Goal: Information Seeking & Learning: Learn about a topic

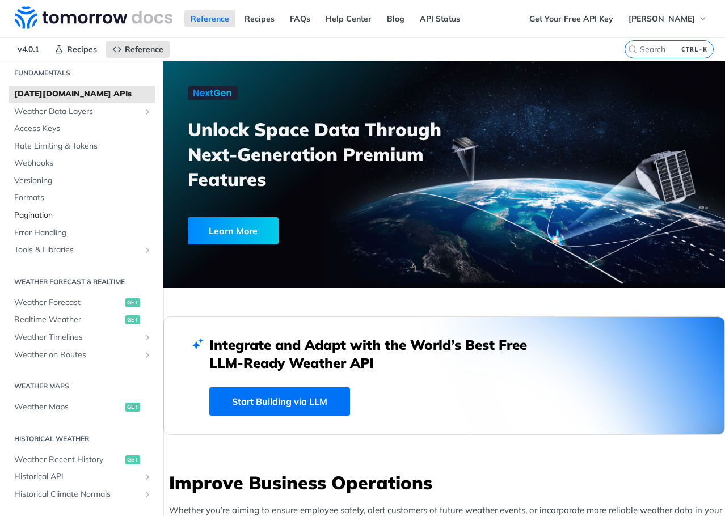
scroll to position [57, 0]
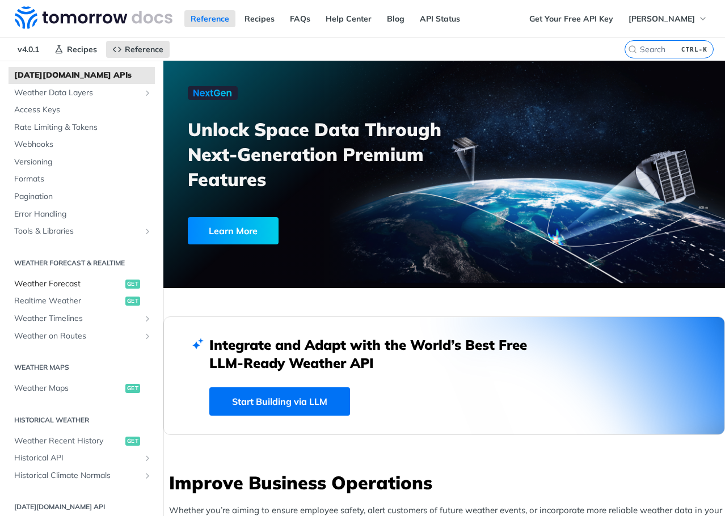
click at [69, 282] on span "Weather Forecast" at bounding box center [68, 284] width 108 height 11
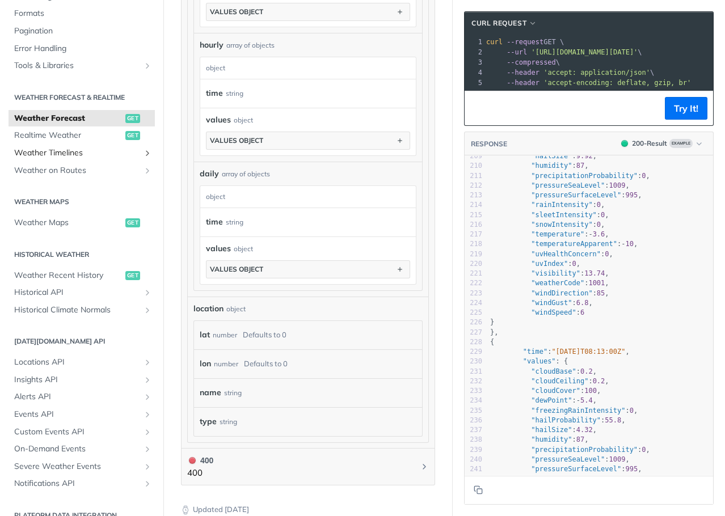
scroll to position [170, 0]
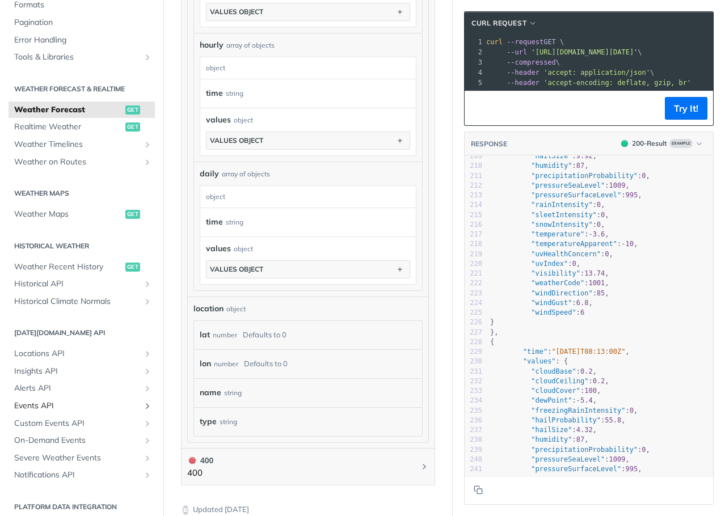
click at [27, 402] on span "Events API" at bounding box center [77, 406] width 126 height 11
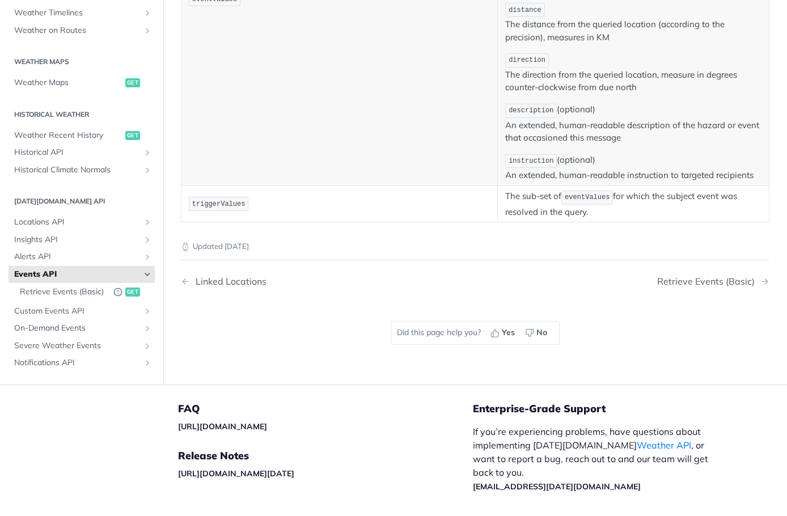
scroll to position [681, 0]
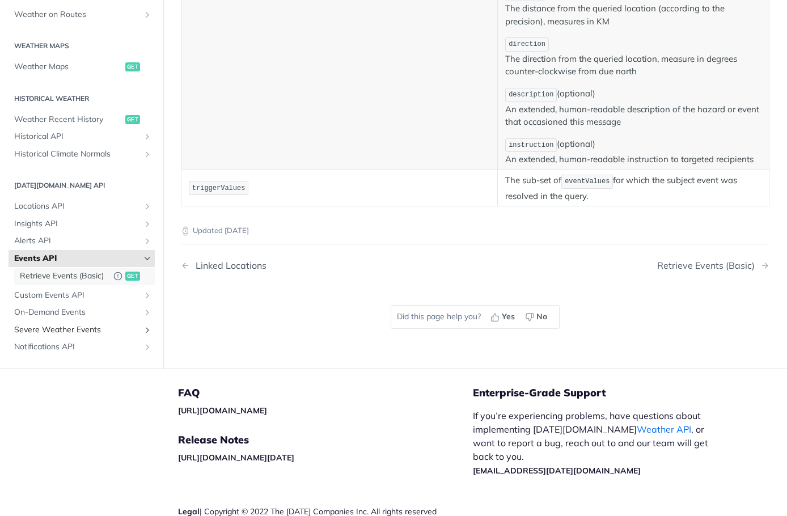
drag, startPoint x: 62, startPoint y: 286, endPoint x: 94, endPoint y: 286, distance: 31.2
click at [62, 281] on span "Retrieve Events (Basic)" at bounding box center [64, 275] width 88 height 11
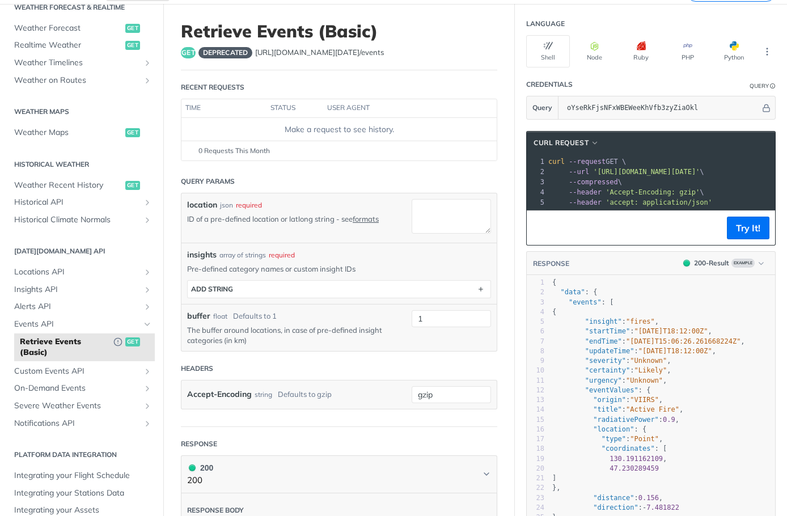
scroll to position [267, 0]
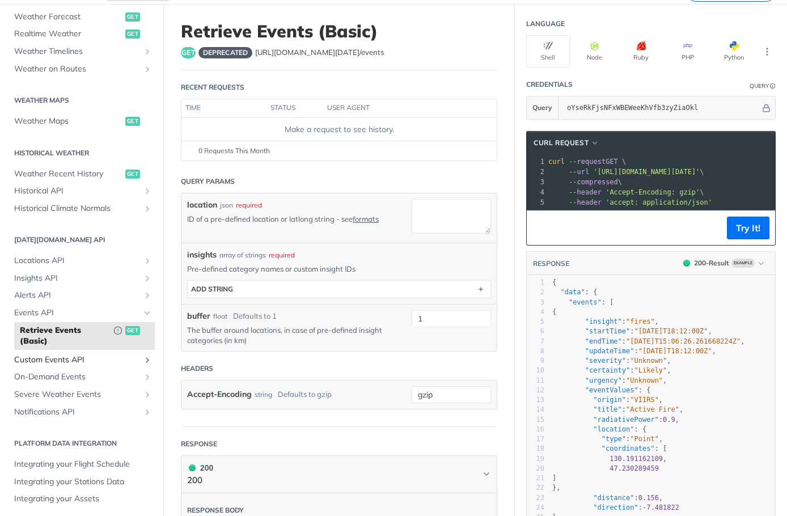
click at [96, 358] on span "Custom Events API" at bounding box center [77, 360] width 126 height 11
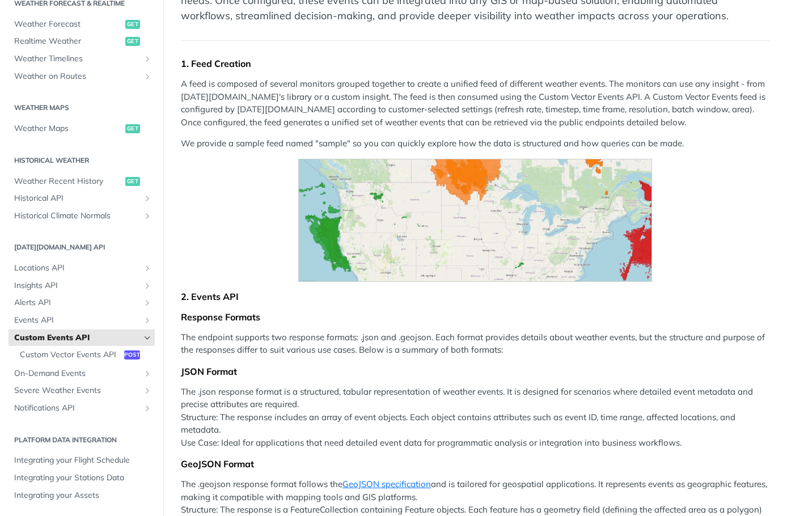
scroll to position [57, 0]
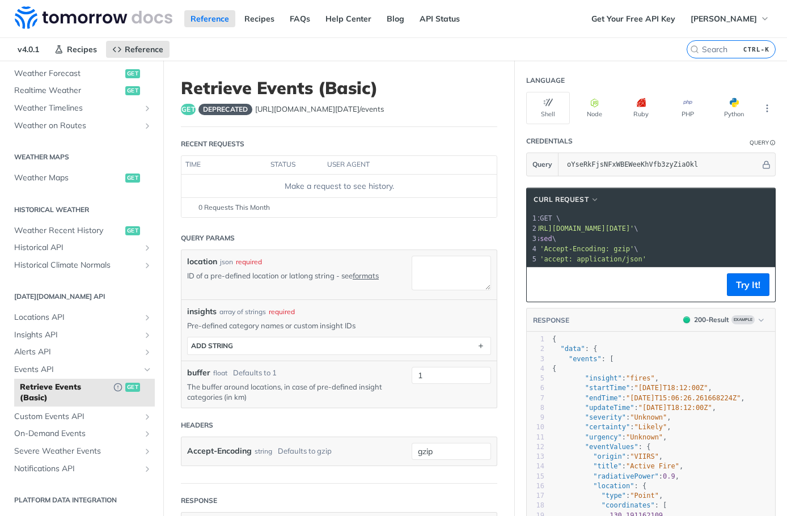
scroll to position [0, 85]
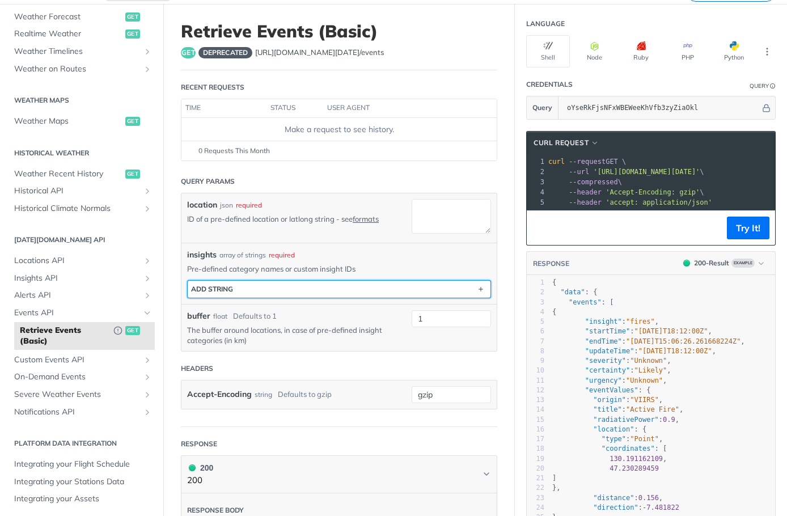
click at [365, 287] on button "ADD string" at bounding box center [339, 289] width 303 height 17
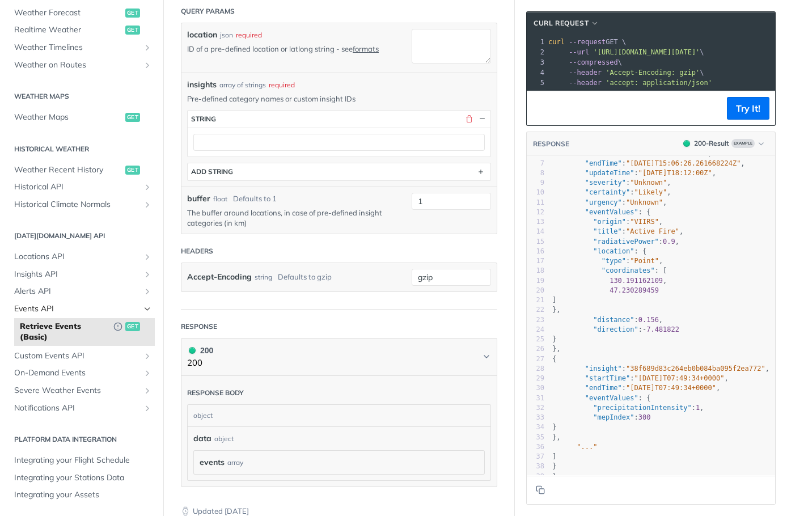
click at [64, 307] on span "Events API" at bounding box center [77, 309] width 126 height 11
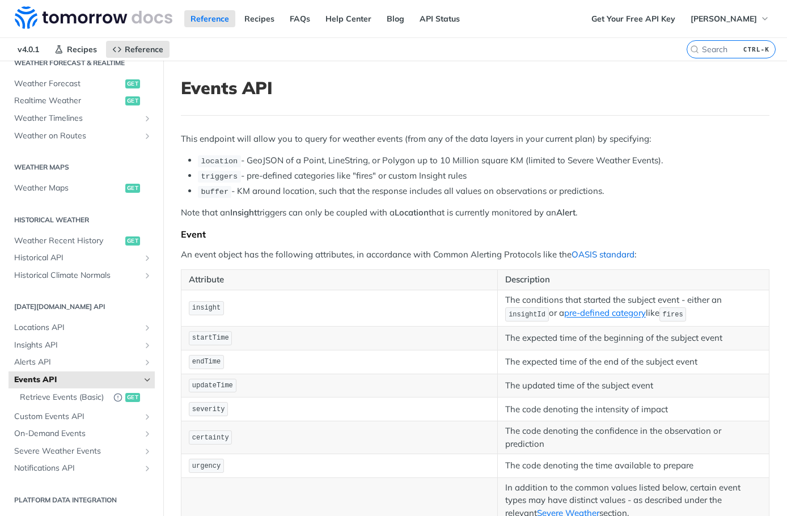
scroll to position [57, 0]
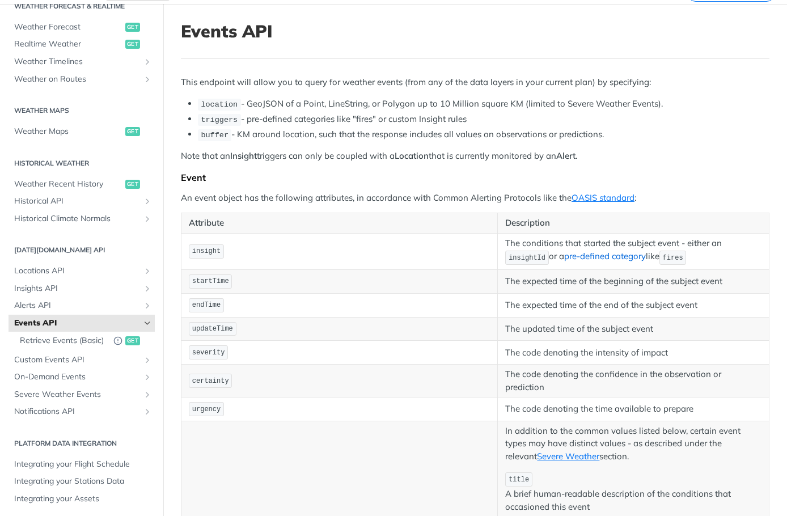
click at [619, 256] on link "pre-defined category" at bounding box center [605, 256] width 82 height 11
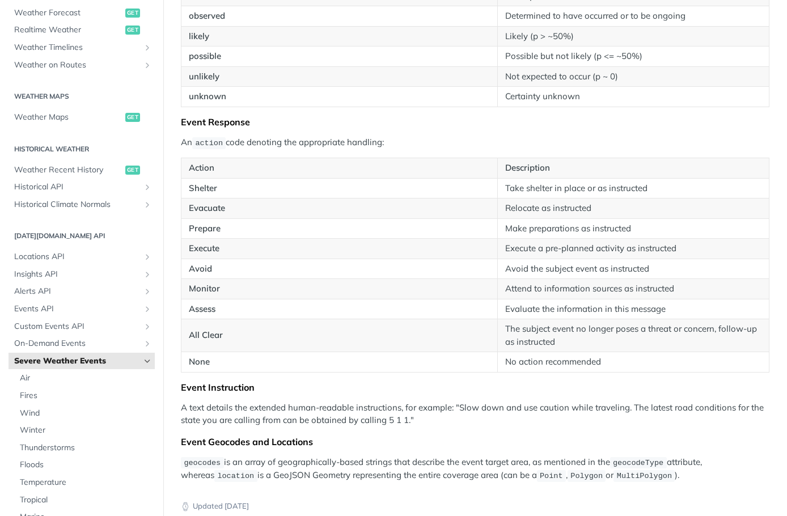
scroll to position [1815, 0]
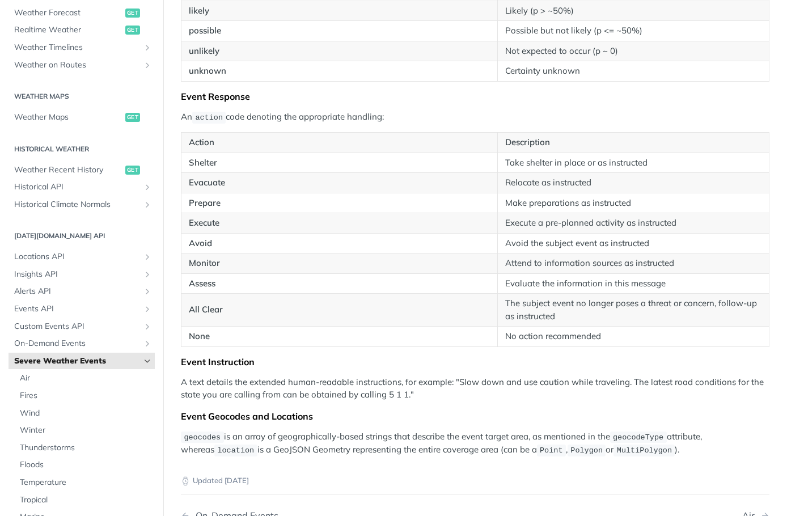
click at [143, 360] on icon "Hide subpages for Severe Weather Events" at bounding box center [147, 361] width 9 height 9
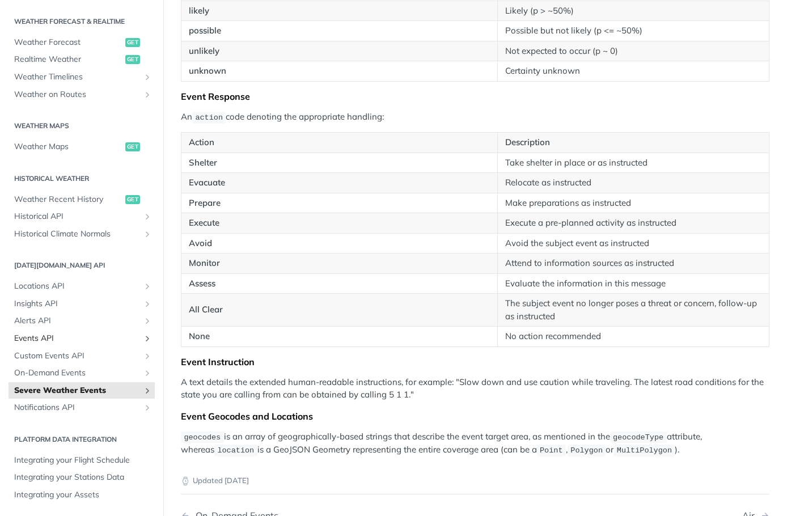
click at [24, 335] on span "Events API" at bounding box center [77, 338] width 126 height 11
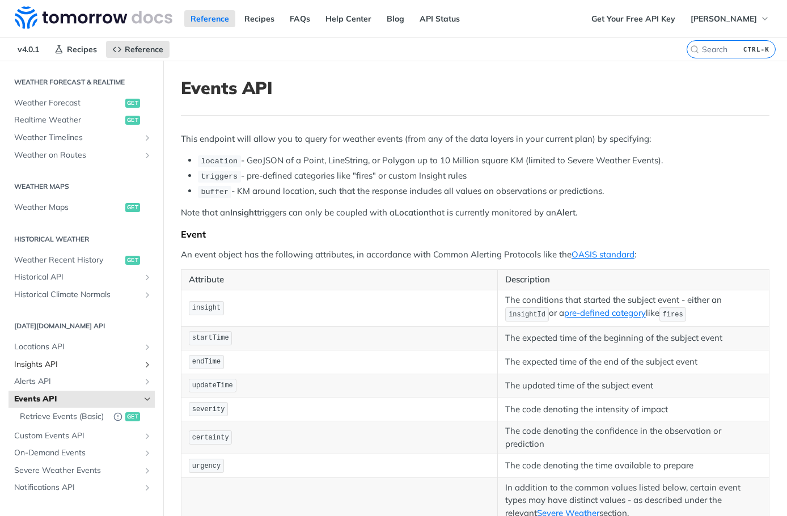
click at [50, 363] on span "Insights API" at bounding box center [77, 364] width 126 height 11
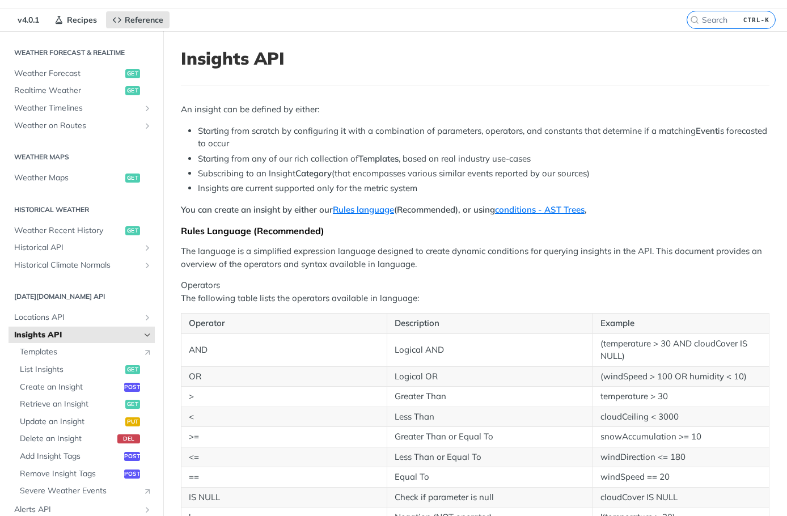
scroll to position [57, 0]
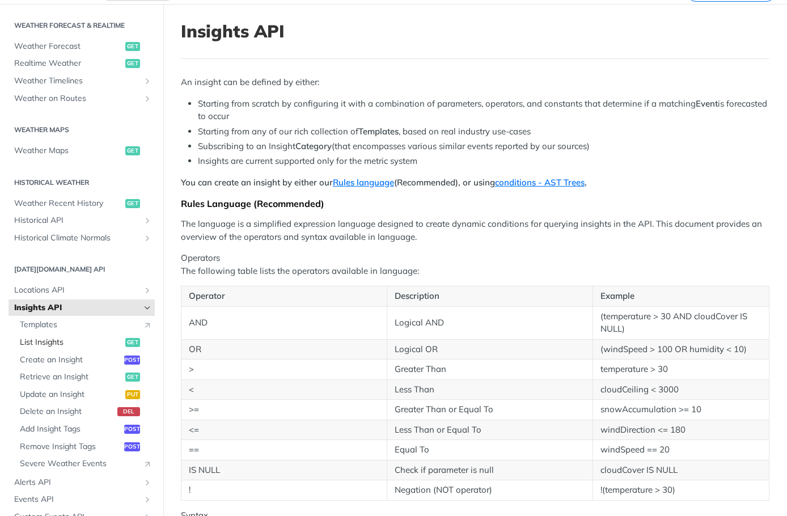
click at [46, 343] on span "List Insights" at bounding box center [71, 342] width 103 height 11
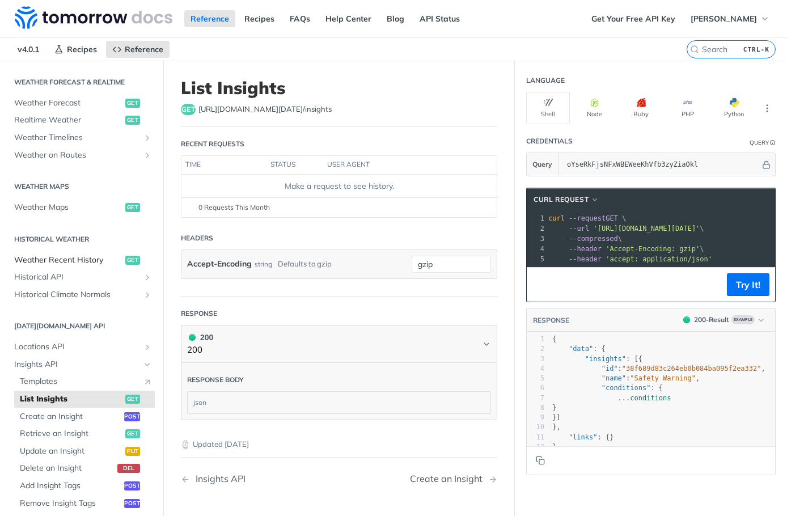
click at [81, 260] on span "Weather Recent History" at bounding box center [68, 260] width 108 height 11
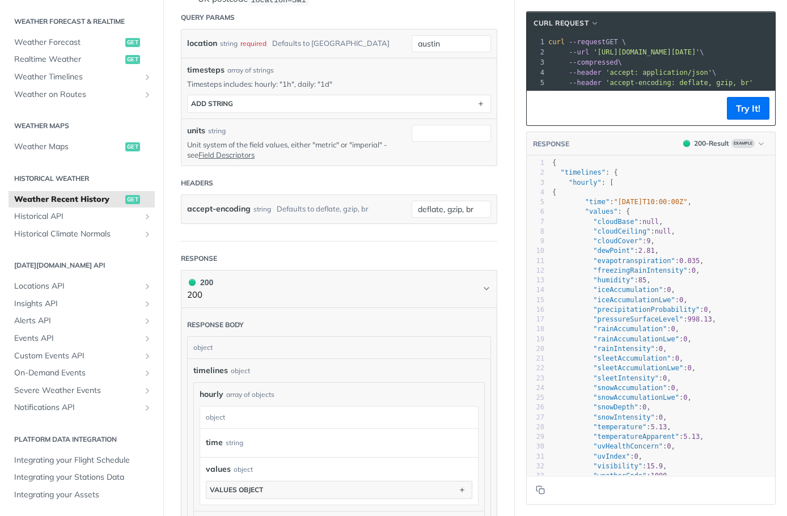
scroll to position [340, 0]
click at [45, 76] on span "Weather Timelines" at bounding box center [77, 76] width 126 height 11
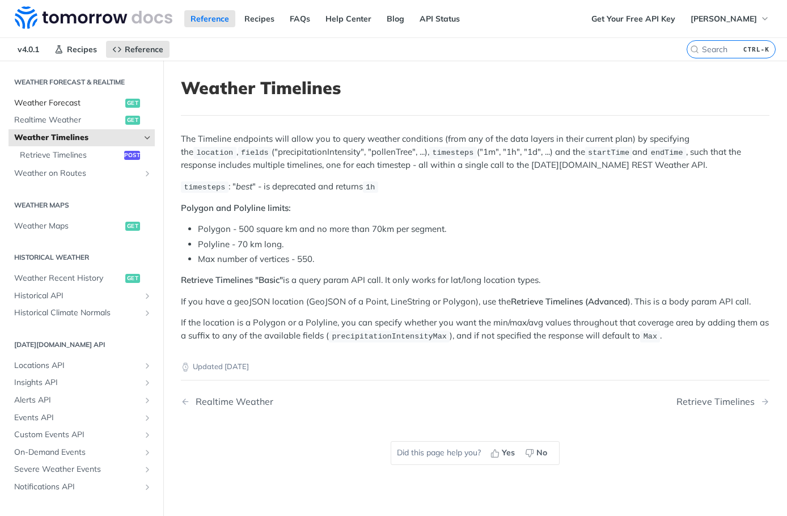
click at [46, 100] on span "Weather Forecast" at bounding box center [68, 103] width 108 height 11
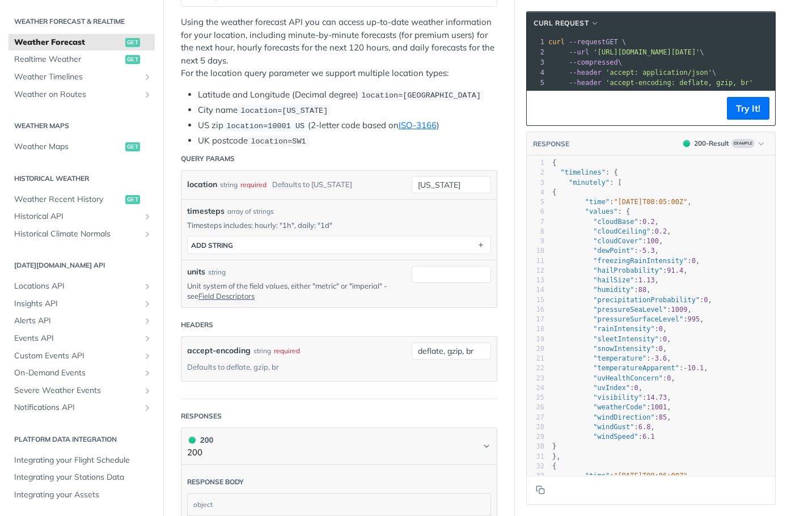
scroll to position [227, 0]
